Goal: Task Accomplishment & Management: Complete application form

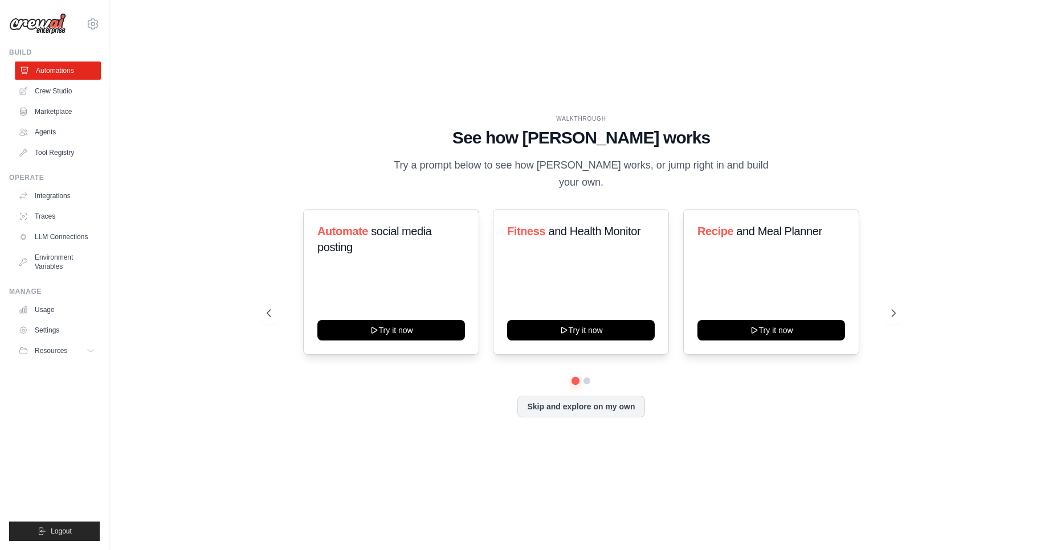
click at [28, 71] on icon at bounding box center [24, 70] width 7 height 7
click at [62, 139] on link "Agents" at bounding box center [58, 132] width 86 height 18
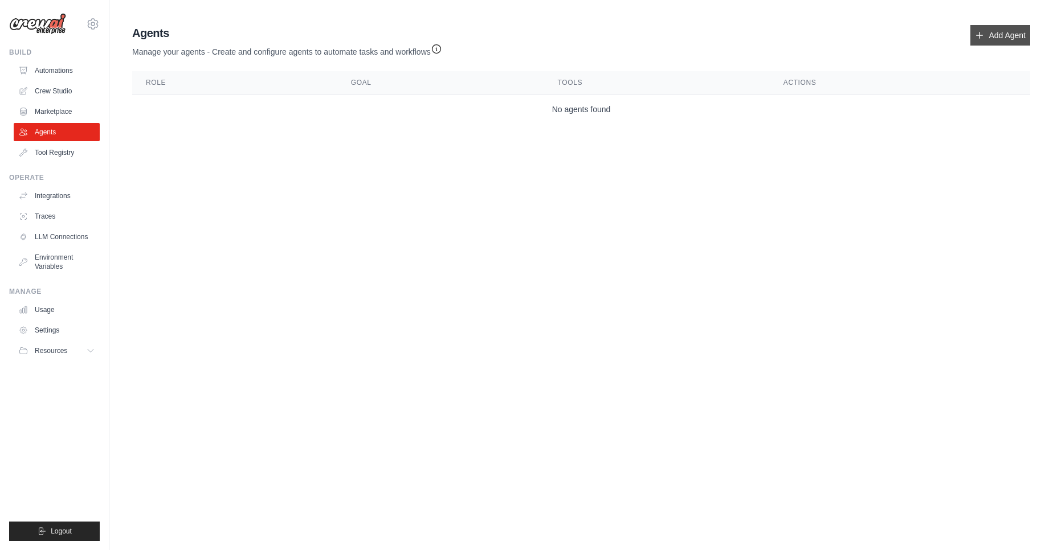
click at [1016, 35] on link "Add Agent" at bounding box center [1000, 35] width 60 height 21
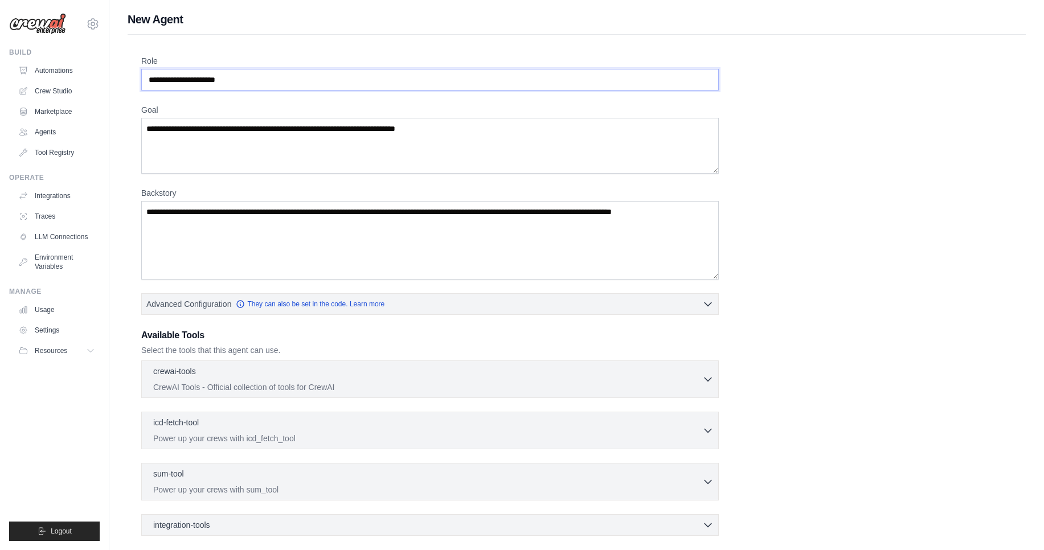
click at [301, 72] on input "Role" at bounding box center [430, 80] width 578 height 22
click at [263, 79] on input "Role" at bounding box center [430, 80] width 578 height 22
type input "*"
type input "**********"
click at [239, 143] on textarea "Goal" at bounding box center [430, 146] width 578 height 56
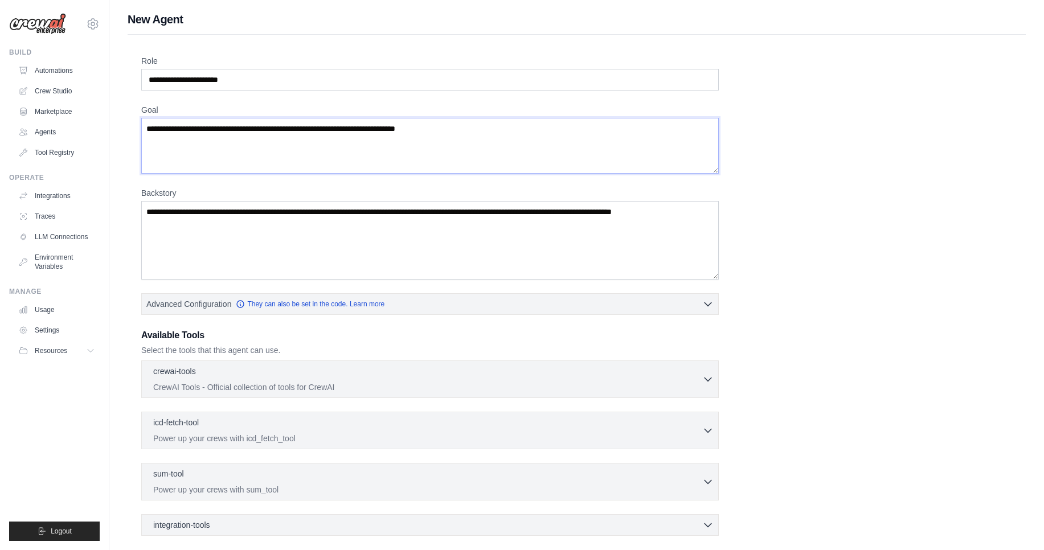
click at [239, 143] on textarea "Goal" at bounding box center [430, 146] width 578 height 56
click at [226, 134] on textarea "Goal" at bounding box center [430, 146] width 578 height 56
drag, startPoint x: 460, startPoint y: 122, endPoint x: 228, endPoint y: 150, distance: 232.9
click at [376, 128] on textarea "Goal" at bounding box center [430, 146] width 578 height 56
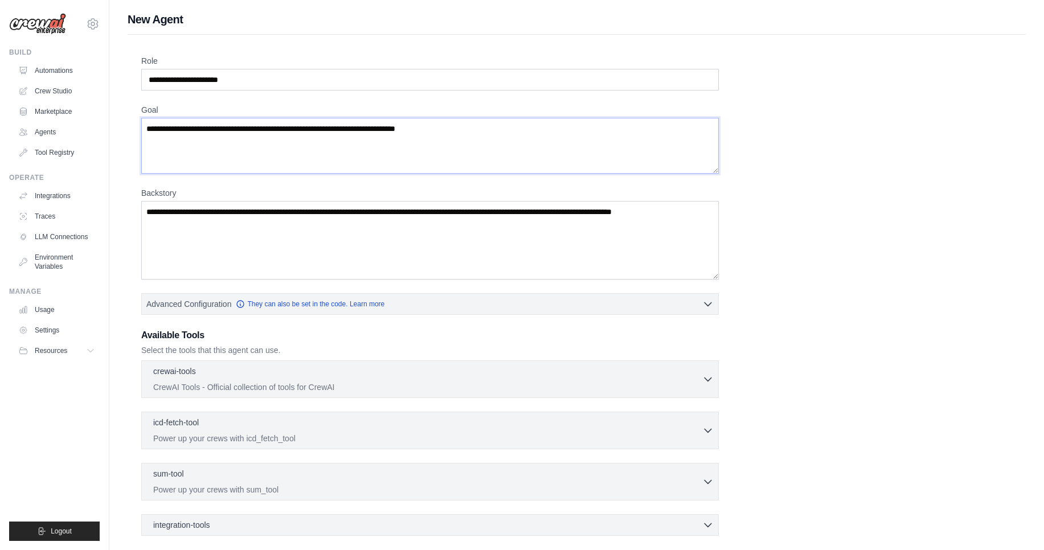
click at [457, 132] on textarea "Goal" at bounding box center [430, 146] width 578 height 56
click at [449, 130] on textarea "Goal" at bounding box center [430, 146] width 578 height 56
click at [445, 127] on textarea "Goal" at bounding box center [430, 146] width 578 height 56
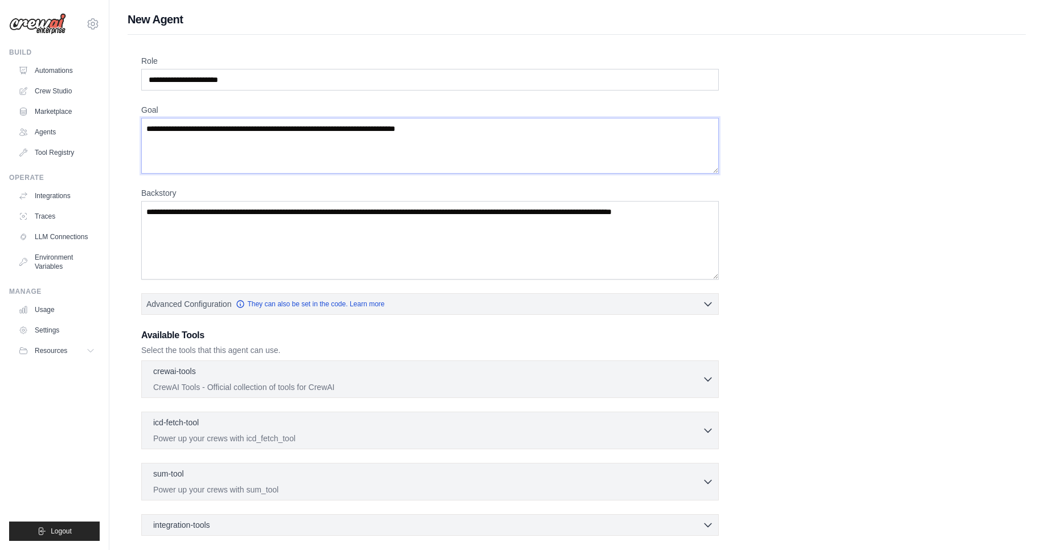
type textarea "*"
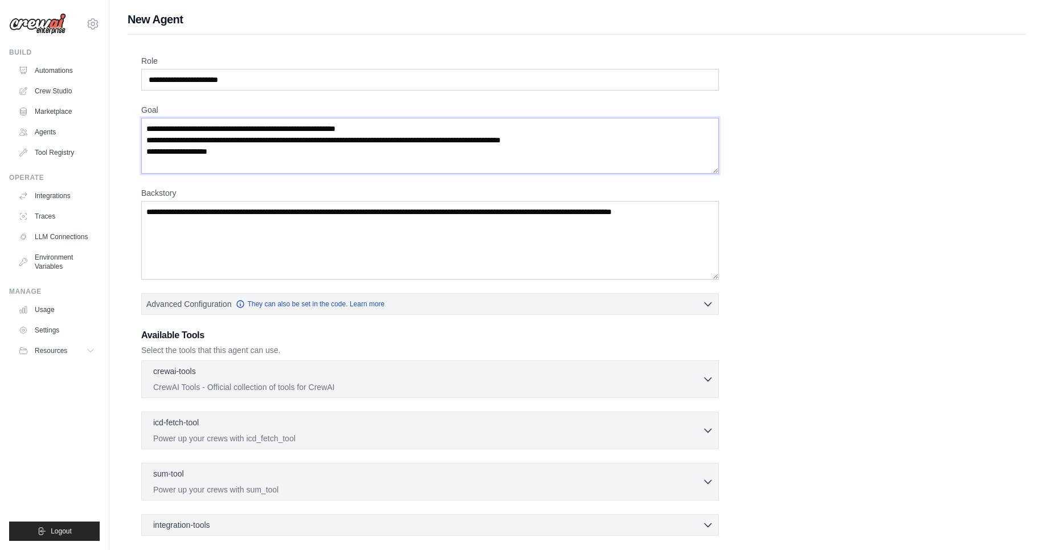
type textarea "**********"
click at [180, 222] on textarea "Backstory" at bounding box center [430, 240] width 578 height 79
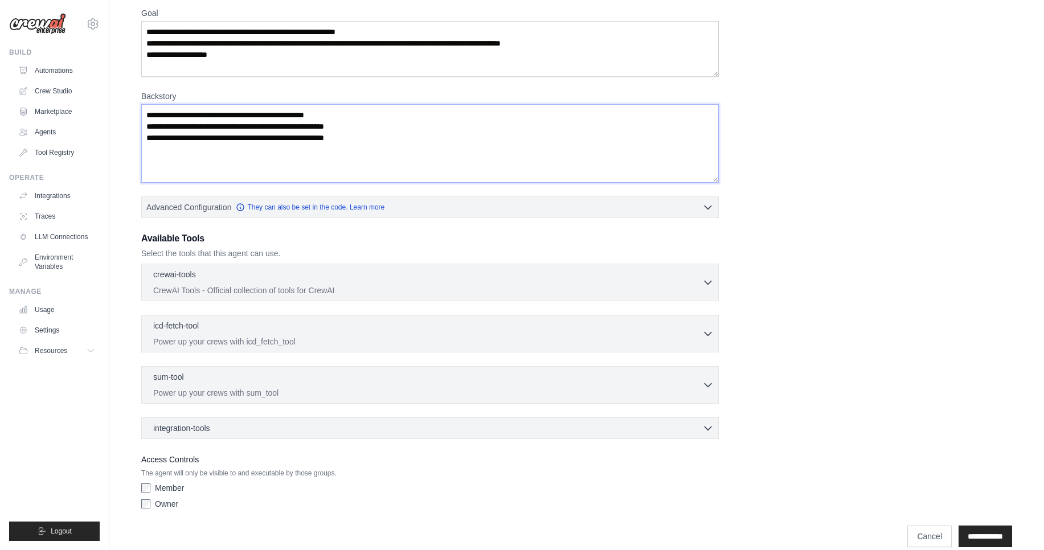
scroll to position [112, 0]
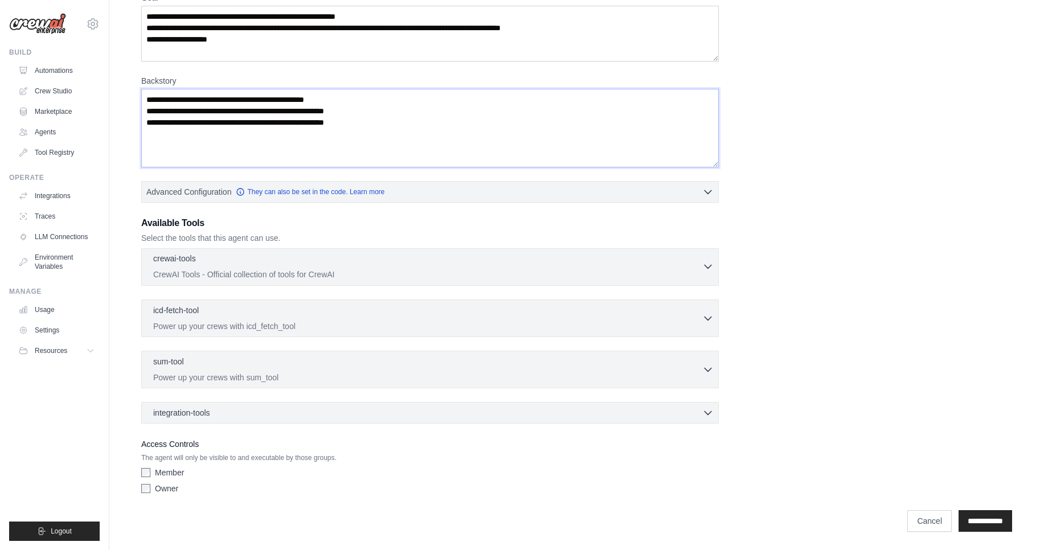
type textarea "**********"
click at [706, 265] on icon "button" at bounding box center [707, 266] width 11 height 11
click at [0, 0] on icon "button" at bounding box center [0, 0] width 0 height 0
click at [706, 263] on icon "button" at bounding box center [707, 266] width 11 height 11
click at [0, 0] on icon "button" at bounding box center [0, 0] width 0 height 0
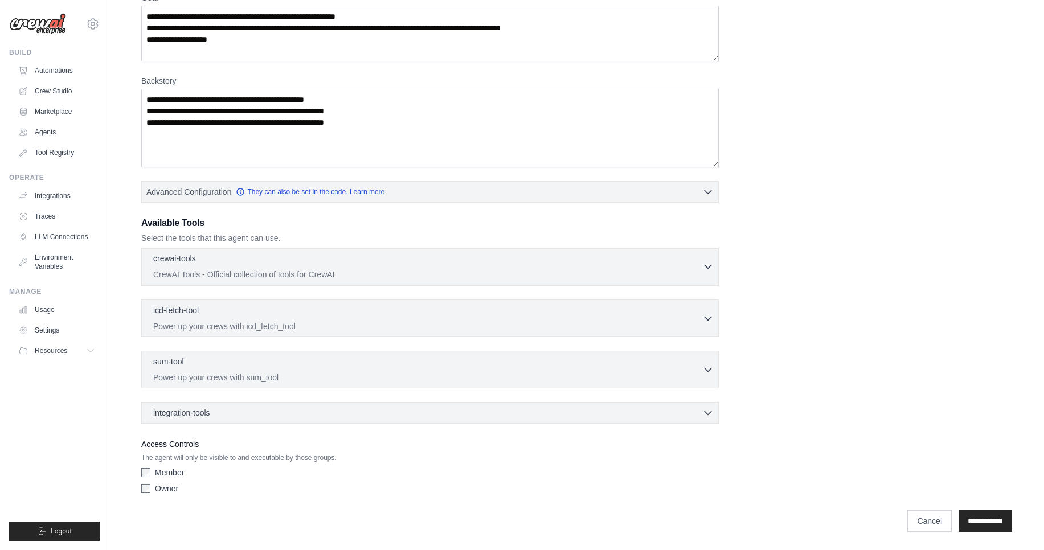
click at [706, 263] on icon "button" at bounding box center [707, 266] width 11 height 11
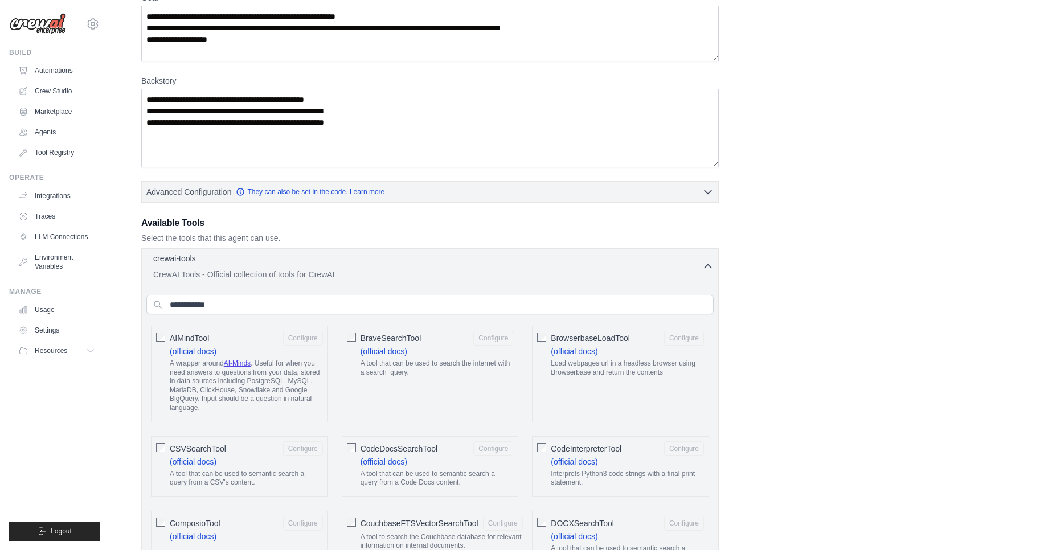
click at [706, 263] on icon "button" at bounding box center [707, 266] width 11 height 11
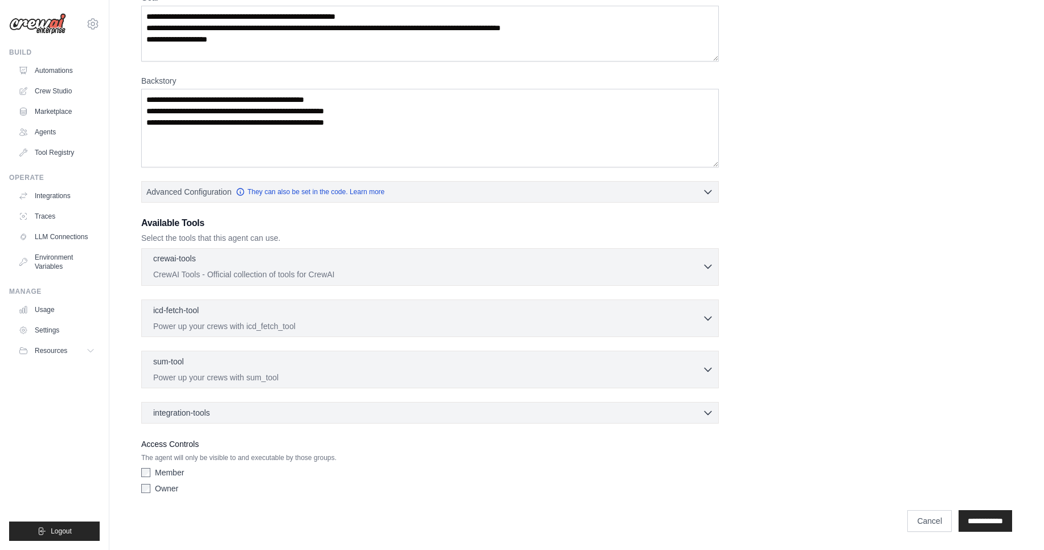
click at [707, 261] on icon "button" at bounding box center [707, 266] width 11 height 11
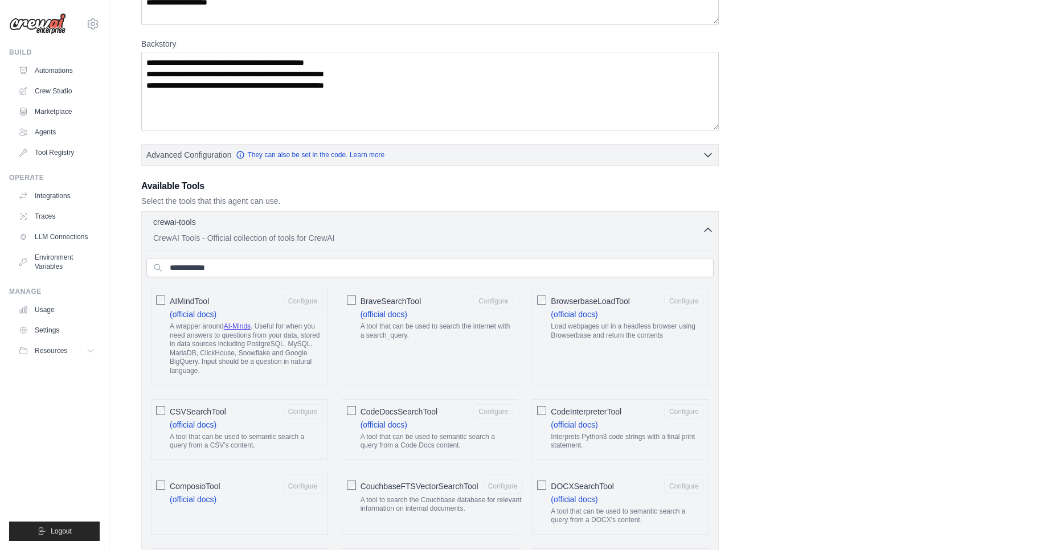
scroll to position [181, 0]
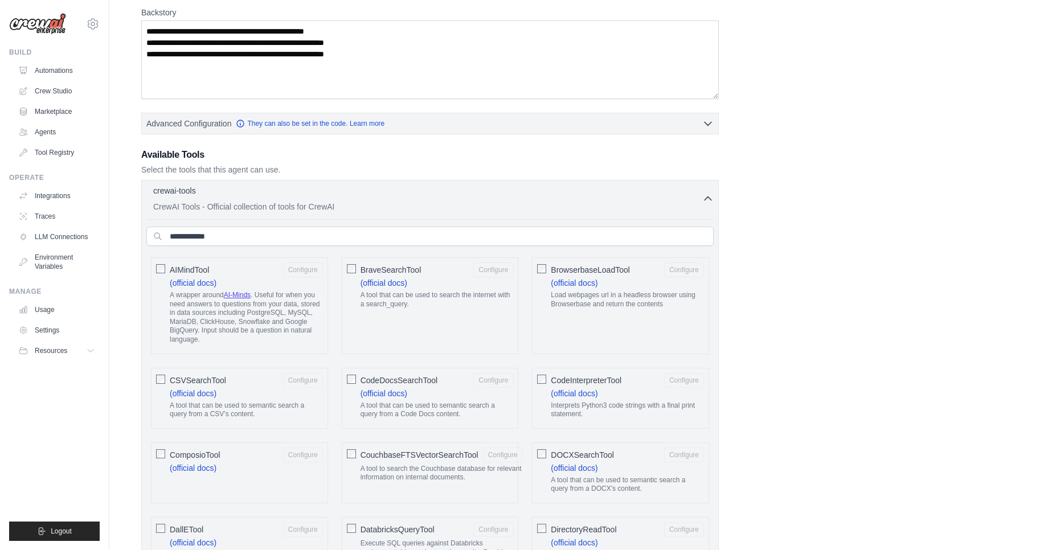
click at [166, 266] on div "AIMindTool Configure (official docs) A wrapper around AI-Minds . Useful for whe…" at bounding box center [239, 305] width 177 height 97
click at [154, 267] on div "AIMindTool Configure (official docs) A wrapper around AI-Minds . Useful for whe…" at bounding box center [239, 305] width 177 height 97
click at [165, 390] on div "CSVSearchTool Configure (official docs) A tool that can be used to semantic sea…" at bounding box center [239, 398] width 177 height 61
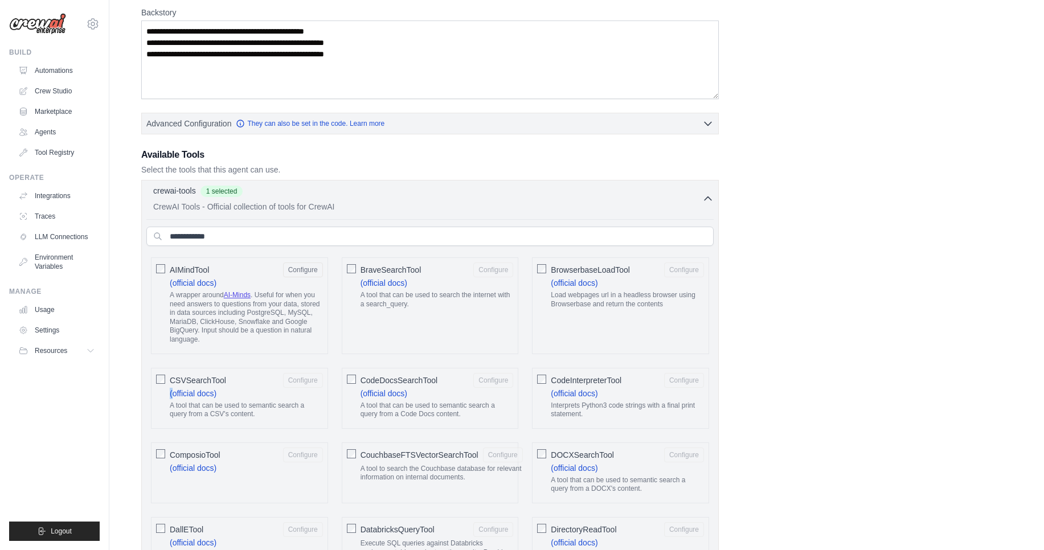
click at [165, 390] on div "CSVSearchTool Configure (official docs) A tool that can be used to semantic sea…" at bounding box center [239, 398] width 177 height 61
click at [159, 370] on div "CSVSearchTool Configure (official docs) A tool that can be used to semantic sea…" at bounding box center [239, 398] width 177 height 61
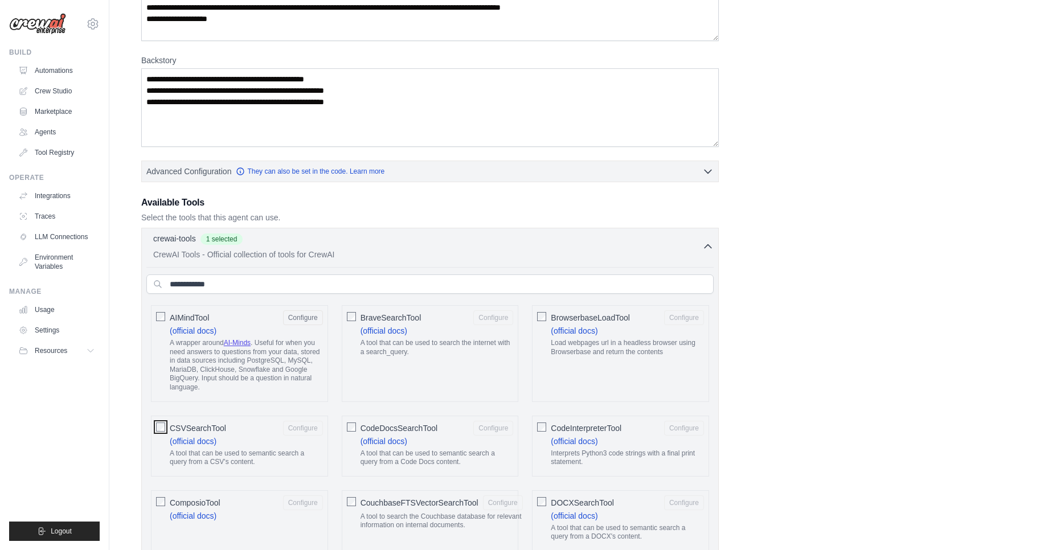
scroll to position [112, 0]
